Goal: Task Accomplishment & Management: Manage account settings

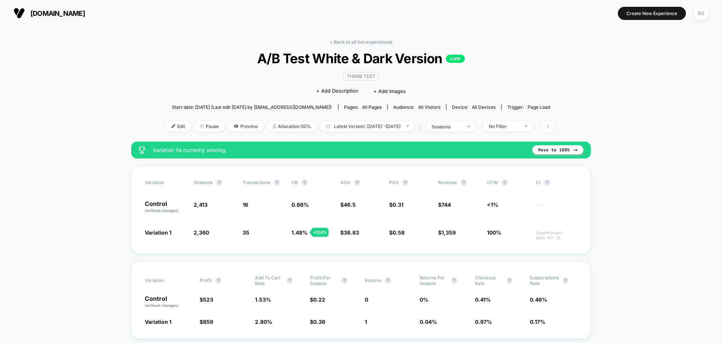
click at [556, 128] on span at bounding box center [549, 126] width 16 height 11
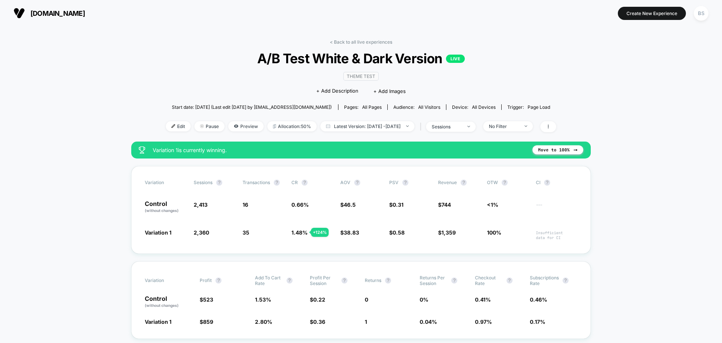
click at [73, 15] on span "[DOMAIN_NAME]" at bounding box center [57, 13] width 55 height 8
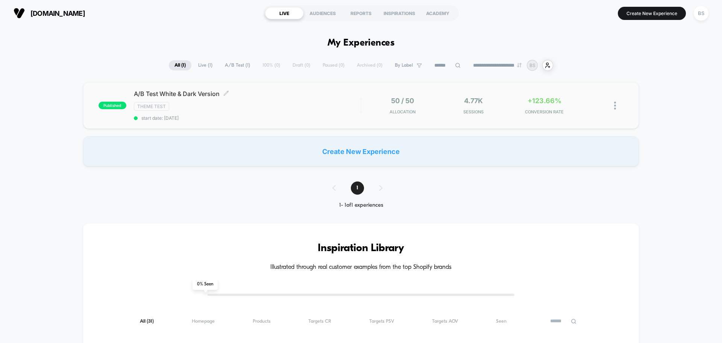
click at [166, 95] on span "A/B Test White & Dark Version Click to edit experience details" at bounding box center [247, 94] width 227 height 8
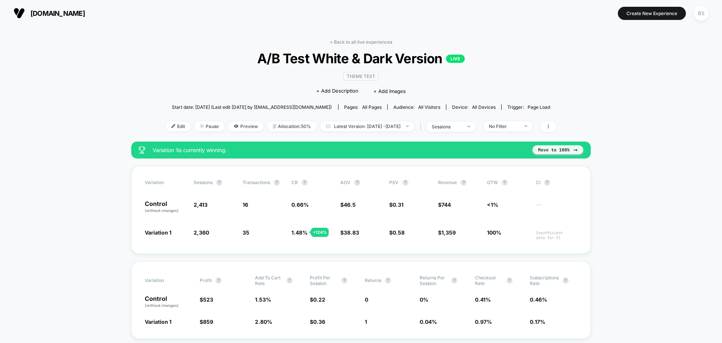
click at [566, 152] on button "Move to 100%" at bounding box center [558, 149] width 51 height 9
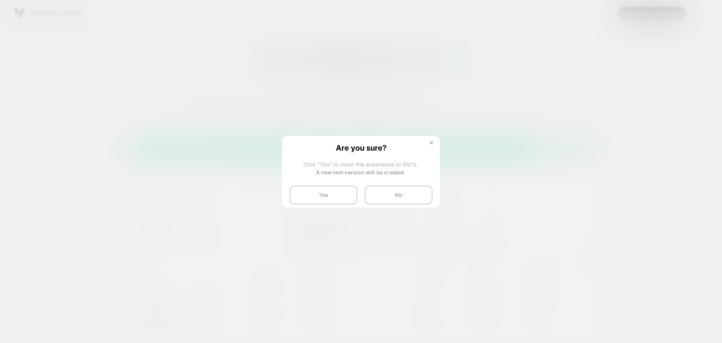
click at [431, 144] on button at bounding box center [431, 143] width 8 height 6
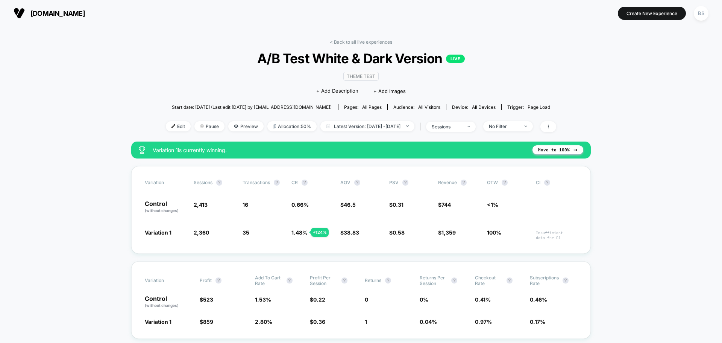
click at [551, 125] on icon at bounding box center [548, 126] width 5 height 5
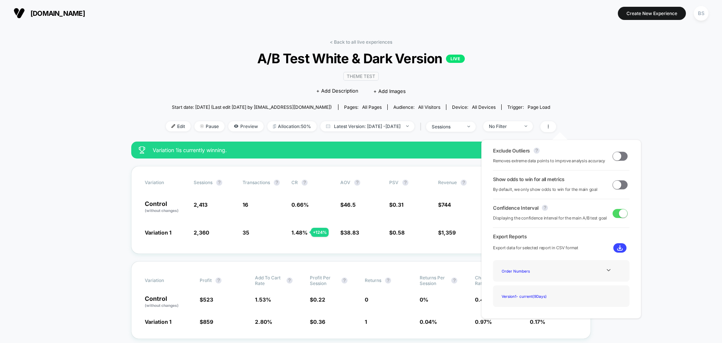
click at [617, 249] on img at bounding box center [620, 248] width 6 height 6
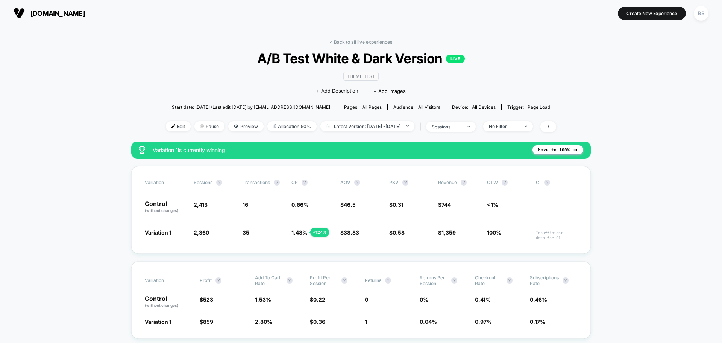
click at [196, 125] on span "Pause" at bounding box center [209, 126] width 30 height 10
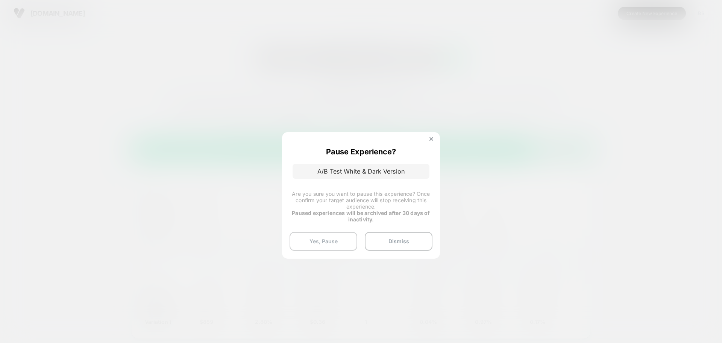
click at [328, 241] on button "Yes, Pause" at bounding box center [324, 241] width 68 height 19
